Goal: Information Seeking & Learning: Learn about a topic

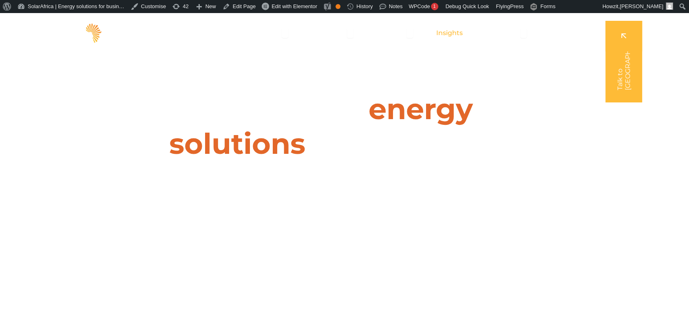
click at [455, 34] on span "Insights" at bounding box center [449, 33] width 26 height 10
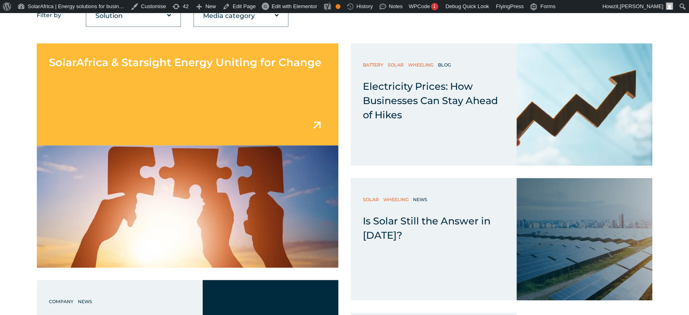
scroll to position [375, 0]
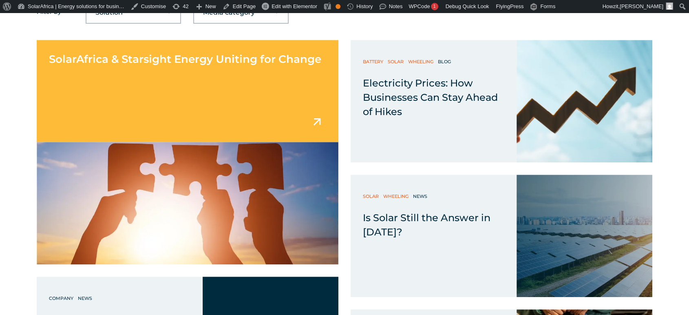
click at [229, 110] on div "SolarAfrica & Starsight Energy Uniting for Change" at bounding box center [187, 91] width 301 height 102
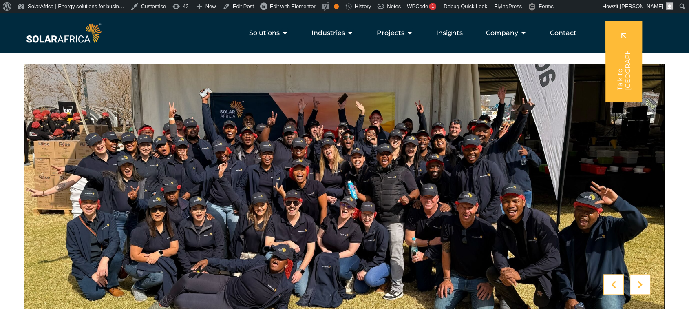
scroll to position [1350, 0]
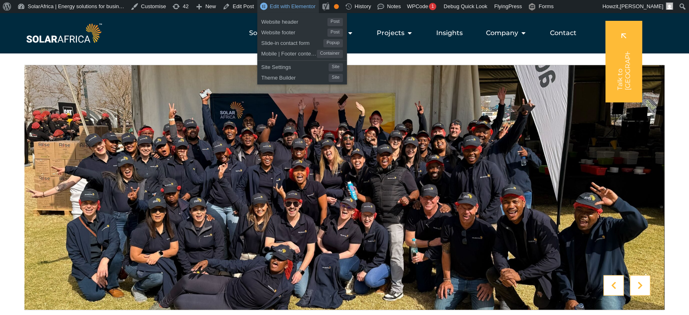
click at [284, 9] on span "Edit with Elementor" at bounding box center [293, 6] width 46 height 6
click at [286, 4] on span "Edit with Elementor" at bounding box center [293, 6] width 46 height 6
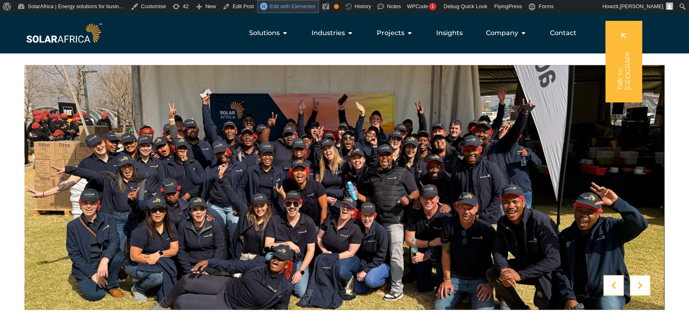
scroll to position [0, 0]
